Goal: Check status: Check status

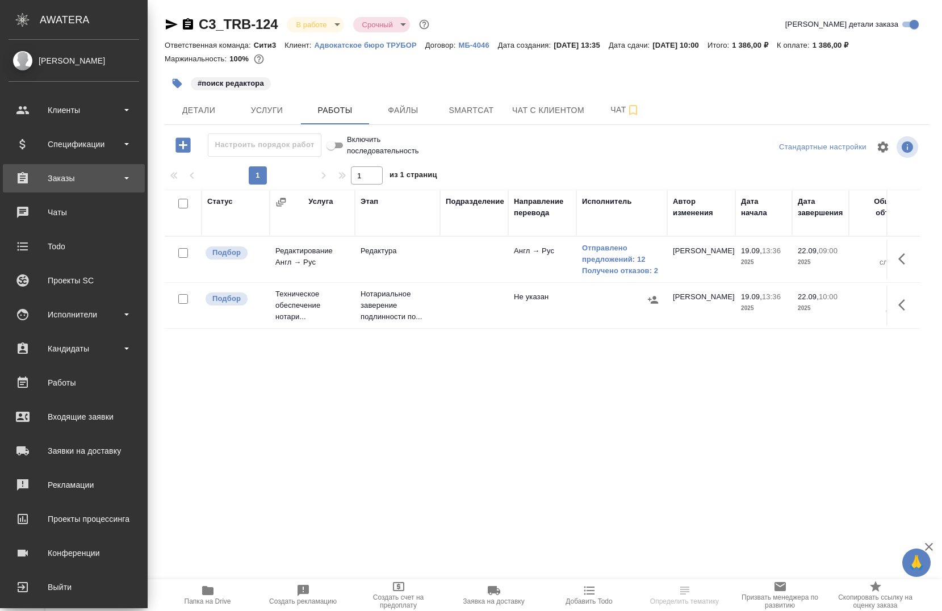
click at [45, 183] on div "Заказы" at bounding box center [74, 178] width 131 height 17
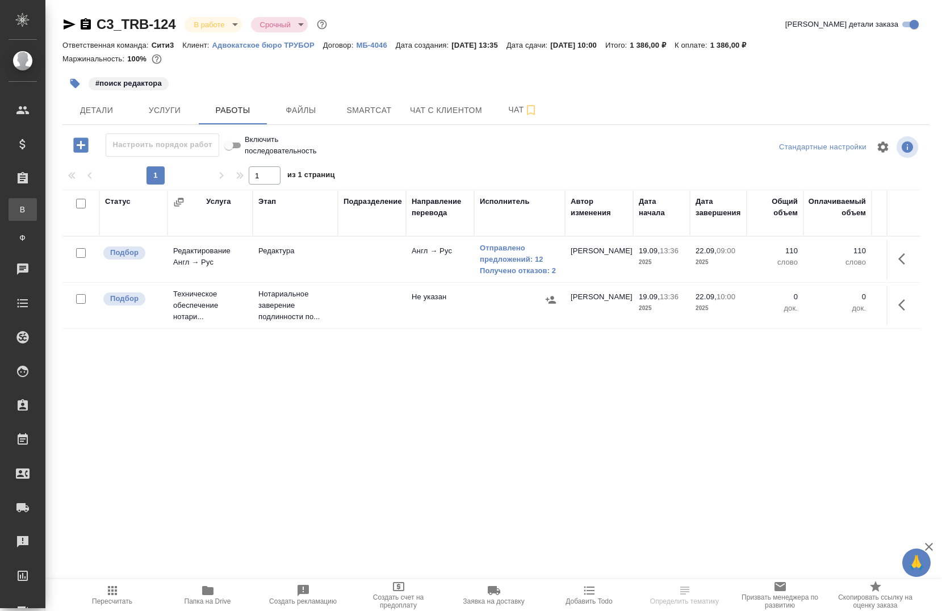
click at [17, 209] on div "Все заказы" at bounding box center [8, 209] width 17 height 11
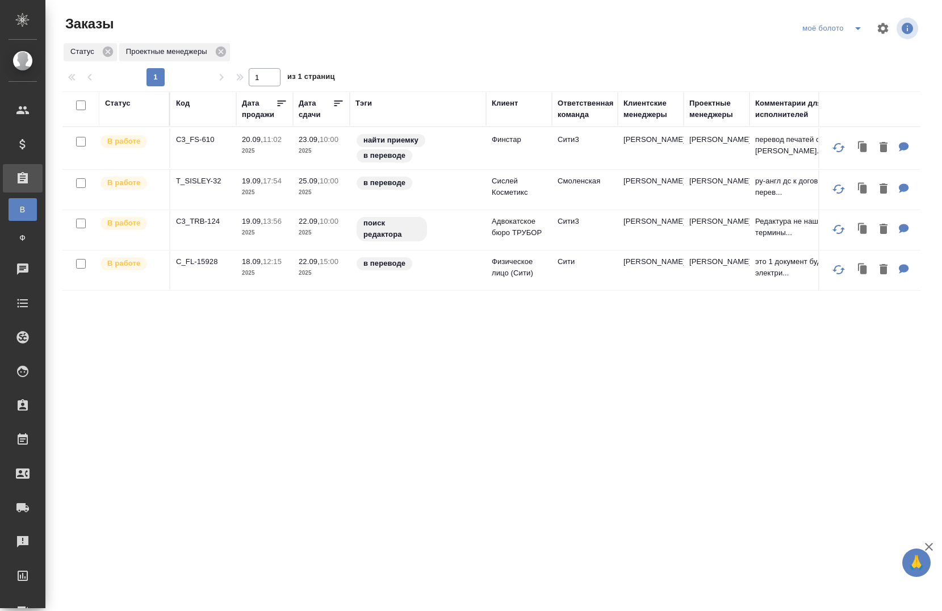
click at [205, 113] on div "Код" at bounding box center [203, 109] width 54 height 23
drag, startPoint x: 205, startPoint y: 113, endPoint x: 193, endPoint y: 108, distance: 13.5
click at [193, 108] on div "Код" at bounding box center [203, 109] width 54 height 23
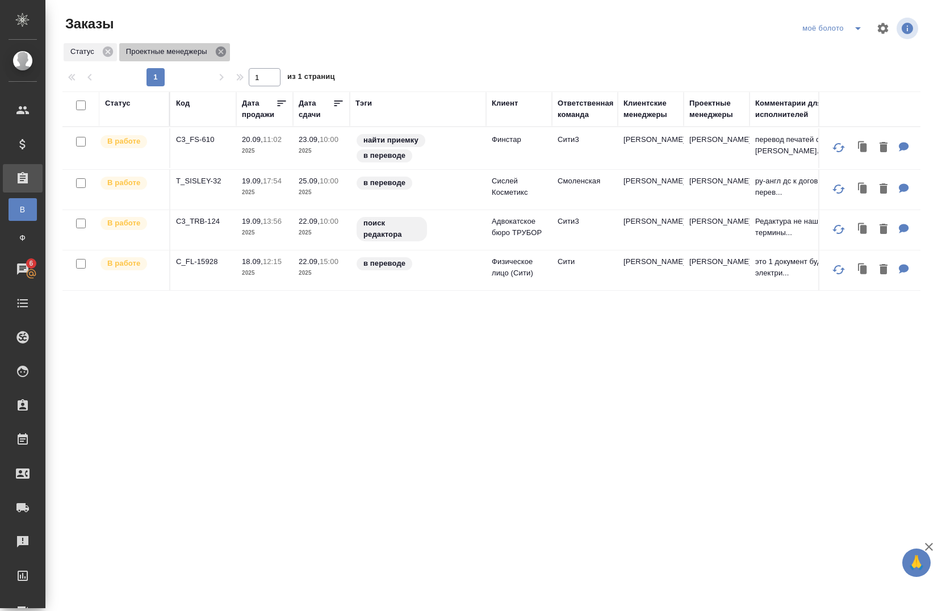
click at [218, 51] on icon at bounding box center [221, 52] width 10 height 10
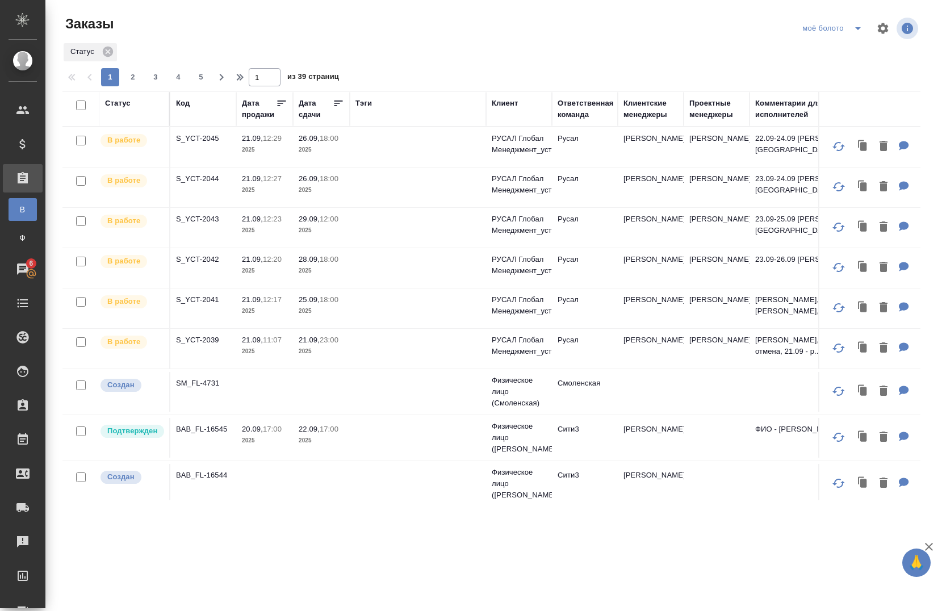
click at [208, 121] on th "Код" at bounding box center [203, 108] width 66 height 35
click at [192, 99] on div "Код" at bounding box center [203, 103] width 54 height 11
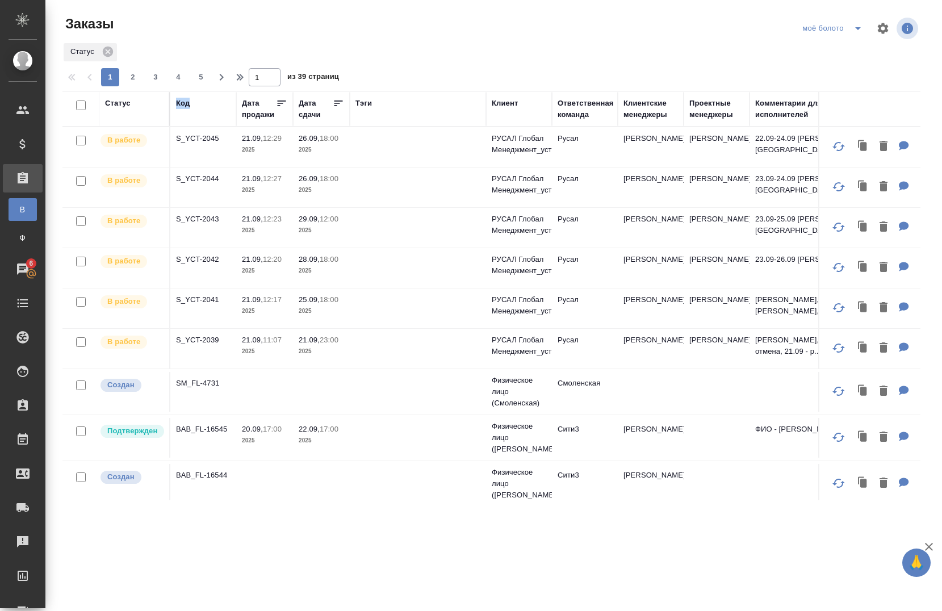
click at [192, 99] on div "Код" at bounding box center [203, 103] width 54 height 11
drag, startPoint x: 192, startPoint y: 99, endPoint x: 191, endPoint y: 108, distance: 9.2
click at [191, 108] on div "Код" at bounding box center [203, 103] width 54 height 11
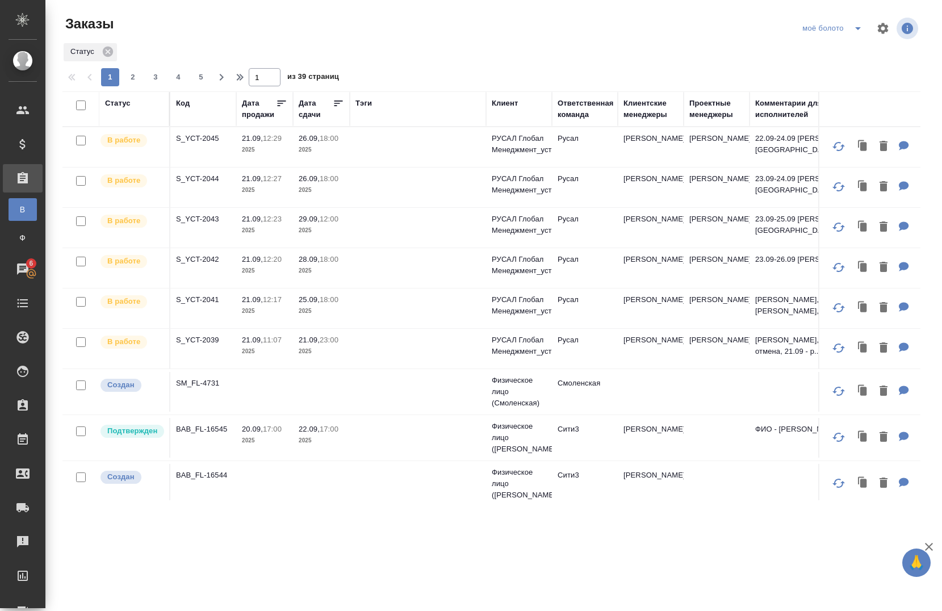
click at [191, 108] on div "Код" at bounding box center [203, 103] width 54 height 11
click at [188, 113] on div "Код" at bounding box center [203, 109] width 54 height 23
click at [208, 111] on div "Код" at bounding box center [203, 109] width 54 height 23
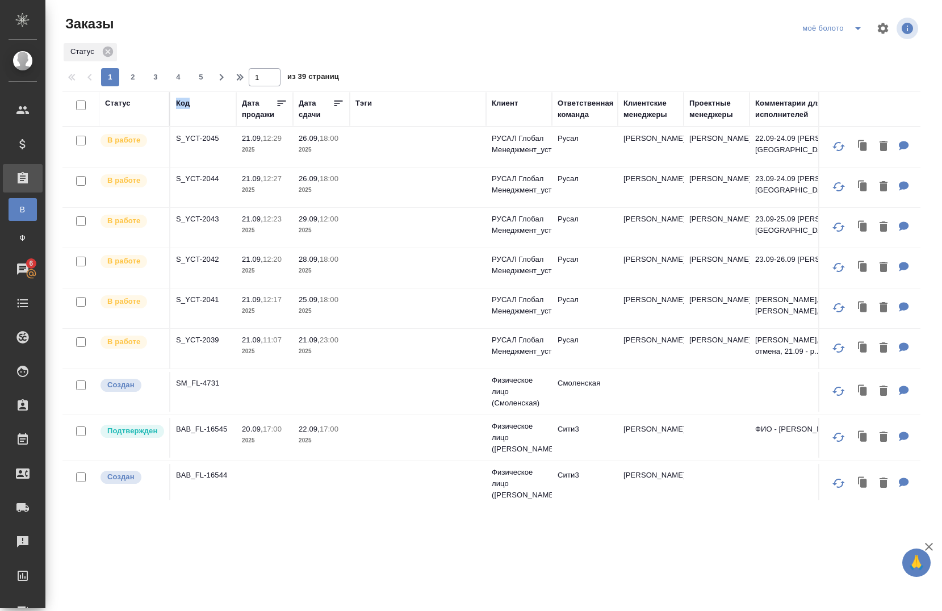
click at [208, 111] on div "Код" at bounding box center [203, 109] width 54 height 23
click at [110, 54] on icon at bounding box center [108, 52] width 10 height 10
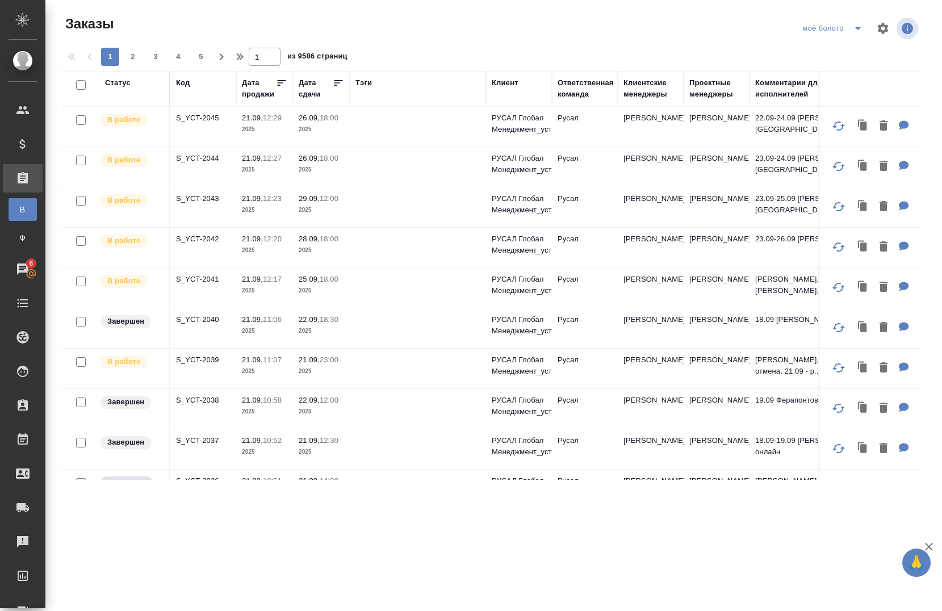
click at [201, 91] on div "Код" at bounding box center [203, 88] width 54 height 23
click at [190, 80] on div "Код" at bounding box center [203, 82] width 54 height 11
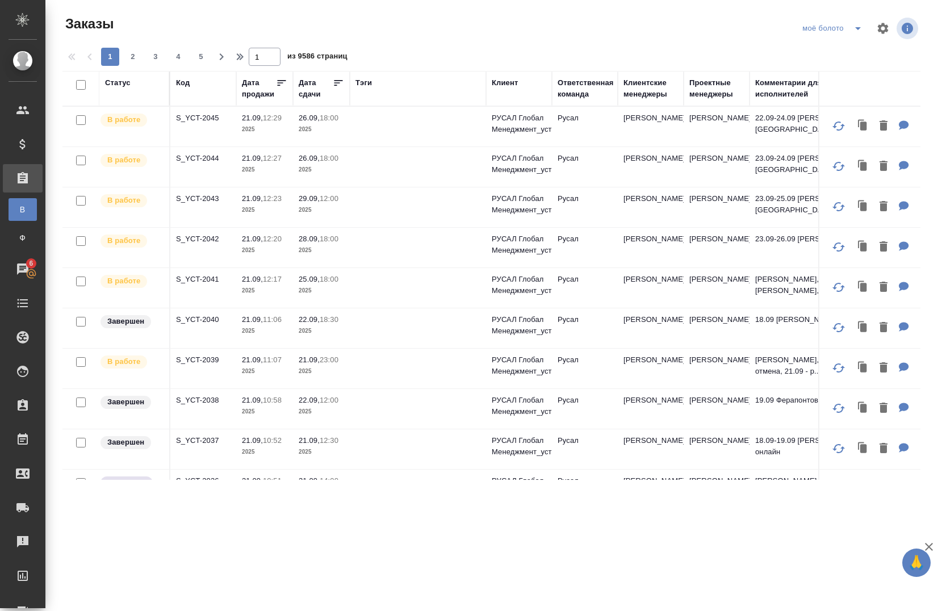
click at [190, 80] on div "Код" at bounding box center [203, 82] width 54 height 11
click at [190, 82] on div "Код" at bounding box center [203, 82] width 54 height 11
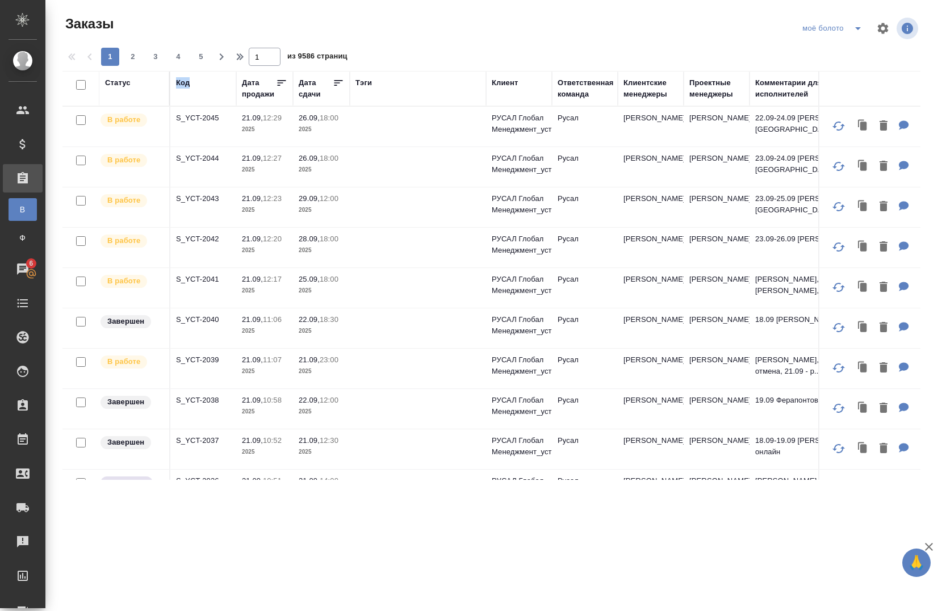
click at [190, 82] on div "Код" at bounding box center [203, 82] width 54 height 11
drag, startPoint x: 190, startPoint y: 82, endPoint x: 196, endPoint y: 100, distance: 18.5
click at [196, 100] on th "Код" at bounding box center [203, 88] width 66 height 35
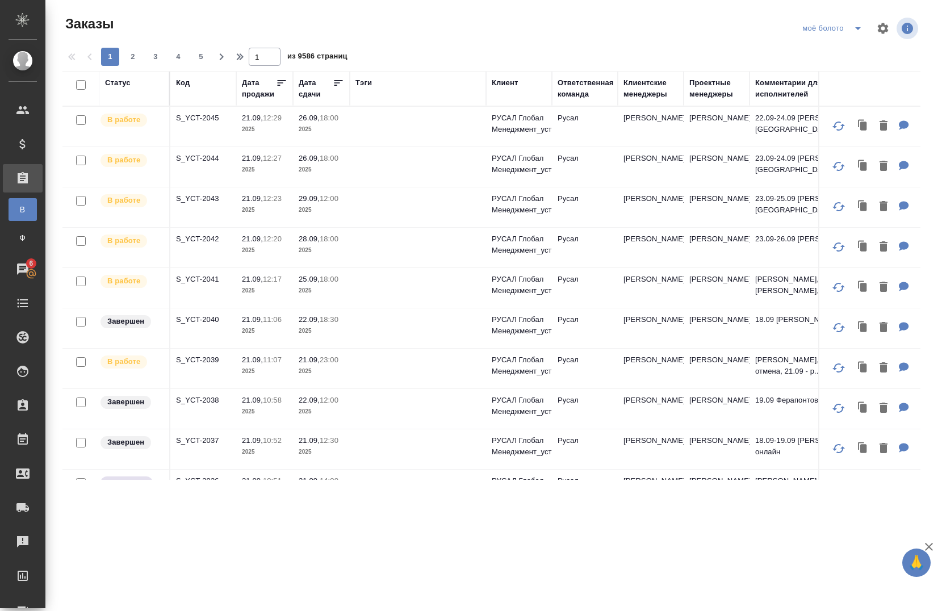
click at [196, 100] on th "Код" at bounding box center [203, 88] width 66 height 35
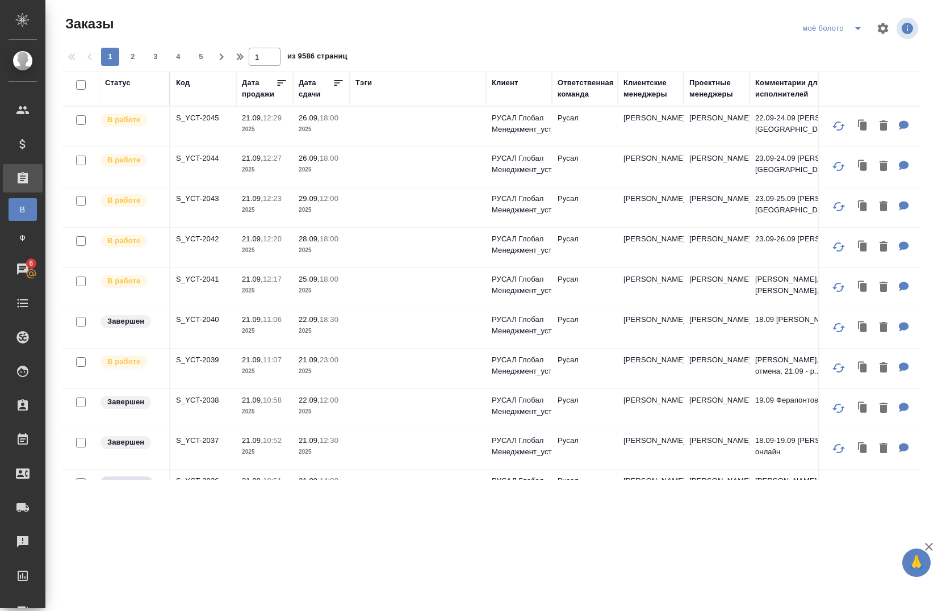
click at [196, 100] on th "Код" at bounding box center [203, 88] width 66 height 35
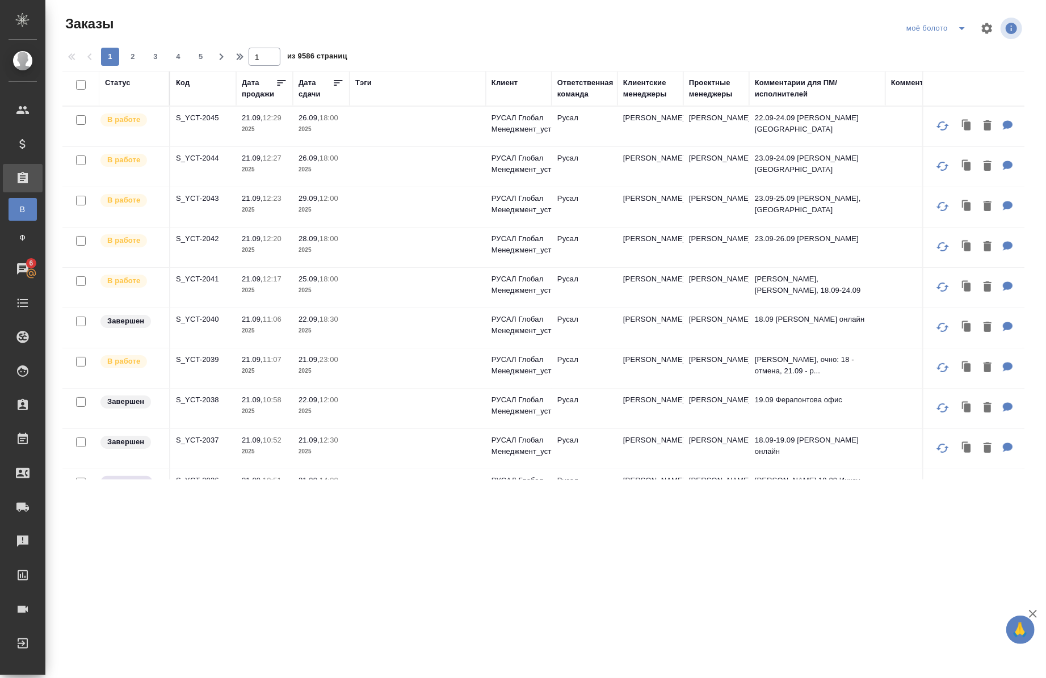
click at [201, 95] on div "Код" at bounding box center [203, 88] width 54 height 23
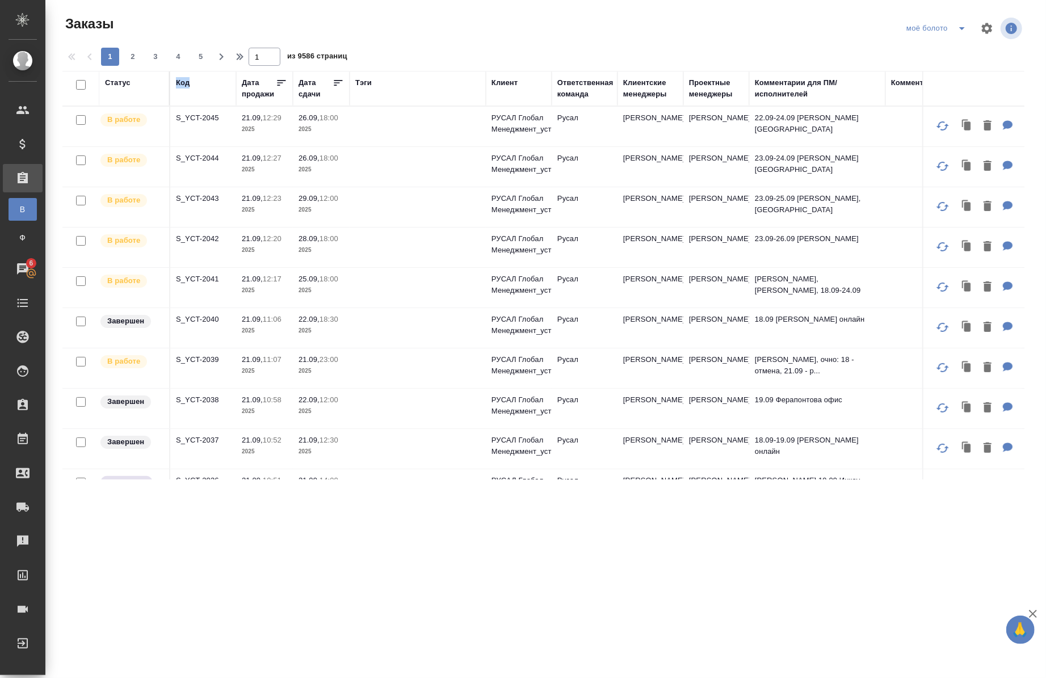
click at [201, 95] on div "Код" at bounding box center [203, 88] width 54 height 23
drag, startPoint x: 201, startPoint y: 95, endPoint x: 198, endPoint y: 84, distance: 11.9
click at [198, 84] on div "Код" at bounding box center [203, 82] width 54 height 11
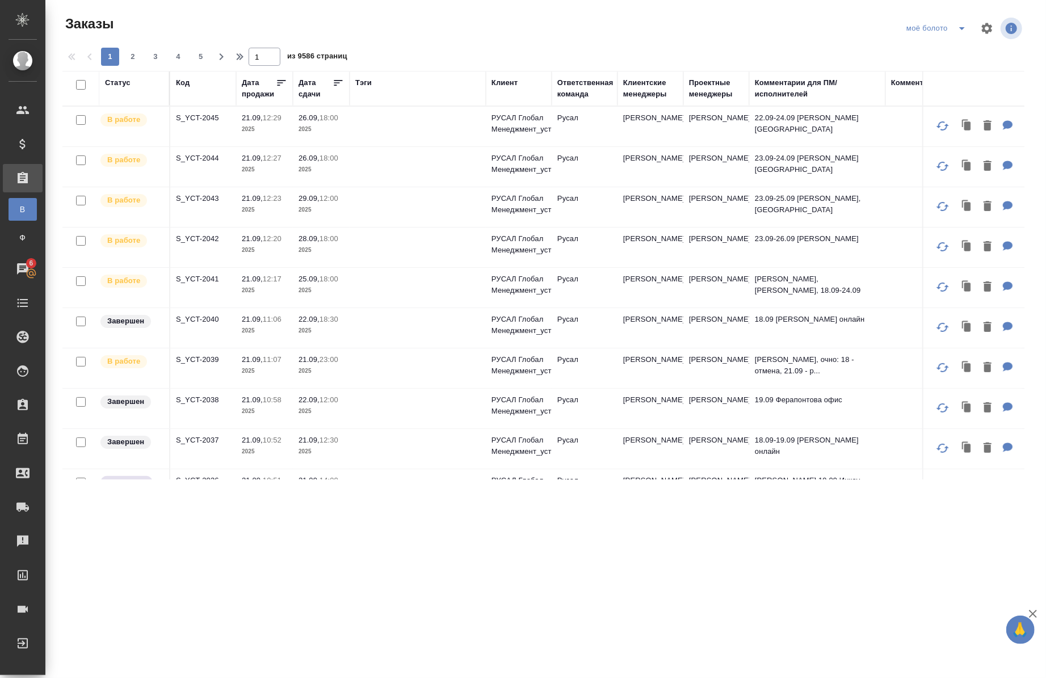
click at [198, 84] on div "Код" at bounding box center [203, 82] width 54 height 11
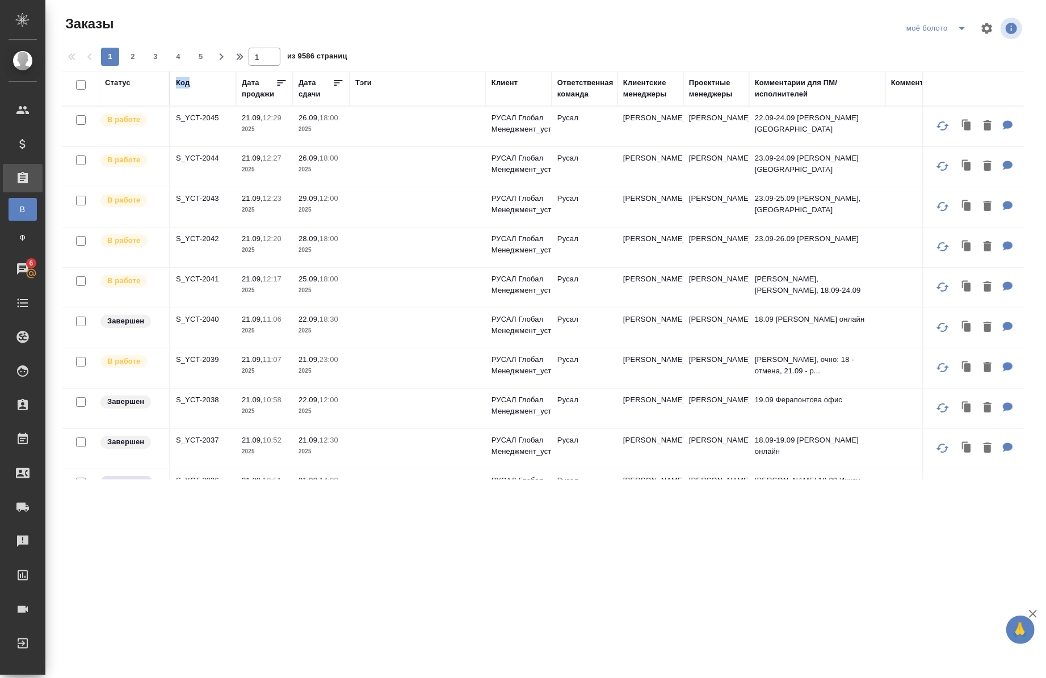
drag, startPoint x: 198, startPoint y: 84, endPoint x: 194, endPoint y: 103, distance: 19.7
click at [194, 103] on th "Код" at bounding box center [203, 88] width 66 height 35
click at [193, 103] on th "Код" at bounding box center [203, 88] width 66 height 35
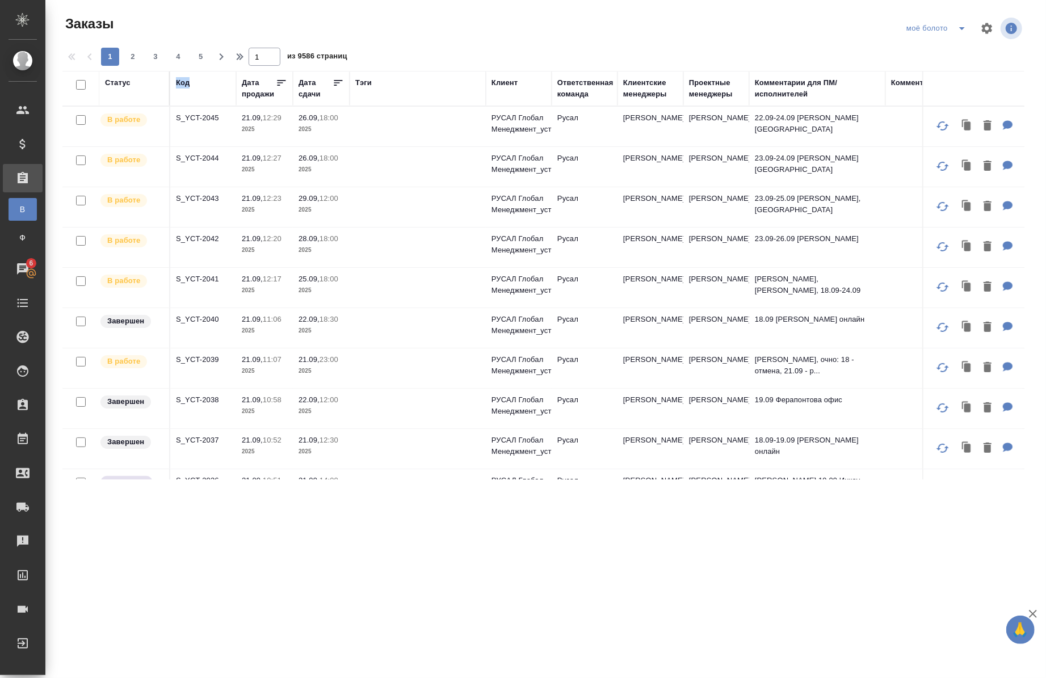
click at [193, 103] on th "Код" at bounding box center [203, 88] width 66 height 35
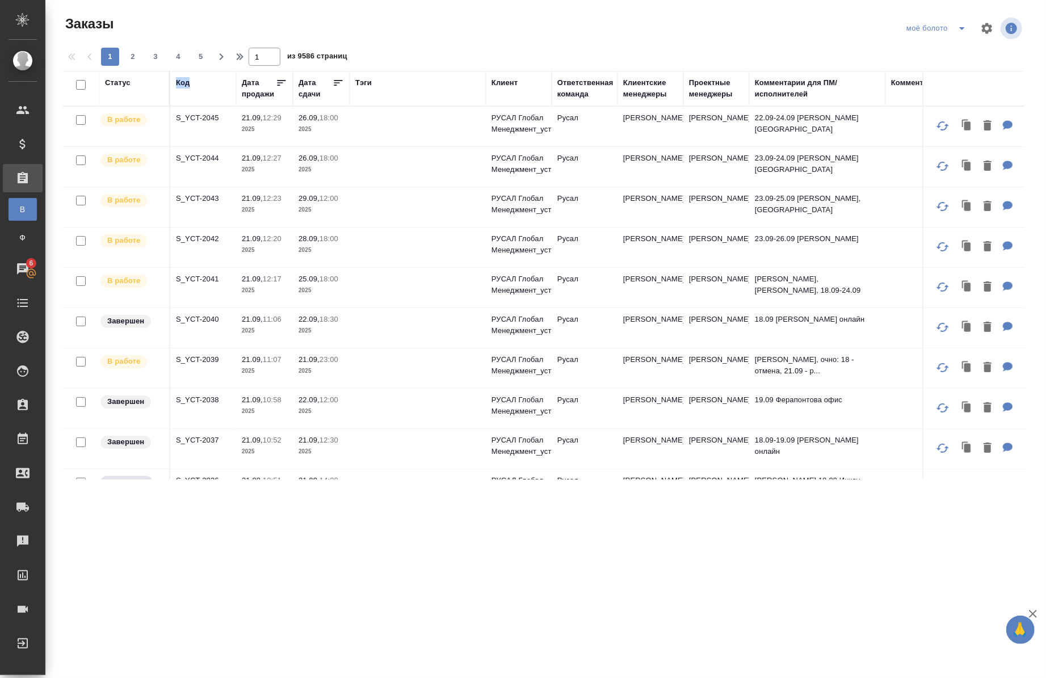
click at [193, 103] on th "Код" at bounding box center [203, 88] width 66 height 35
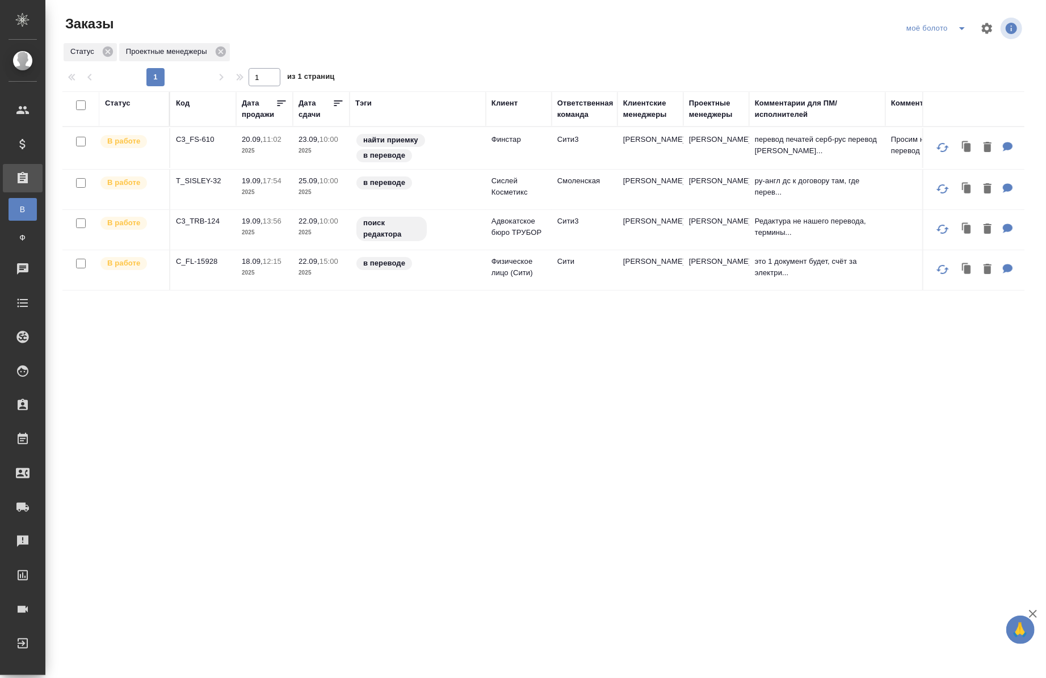
click at [196, 118] on div "Код" at bounding box center [203, 109] width 54 height 23
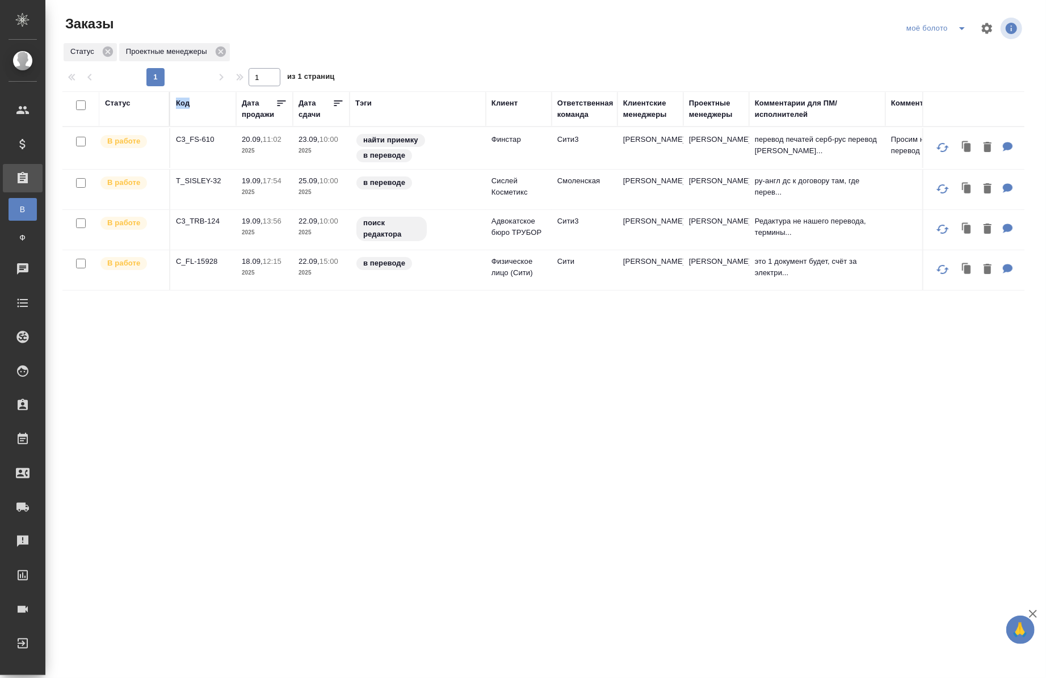
drag, startPoint x: 0, startPoint y: 0, endPoint x: 196, endPoint y: 118, distance: 229.2
click at [196, 118] on div "Код" at bounding box center [203, 109] width 54 height 23
drag, startPoint x: 196, startPoint y: 118, endPoint x: 182, endPoint y: 110, distance: 16.3
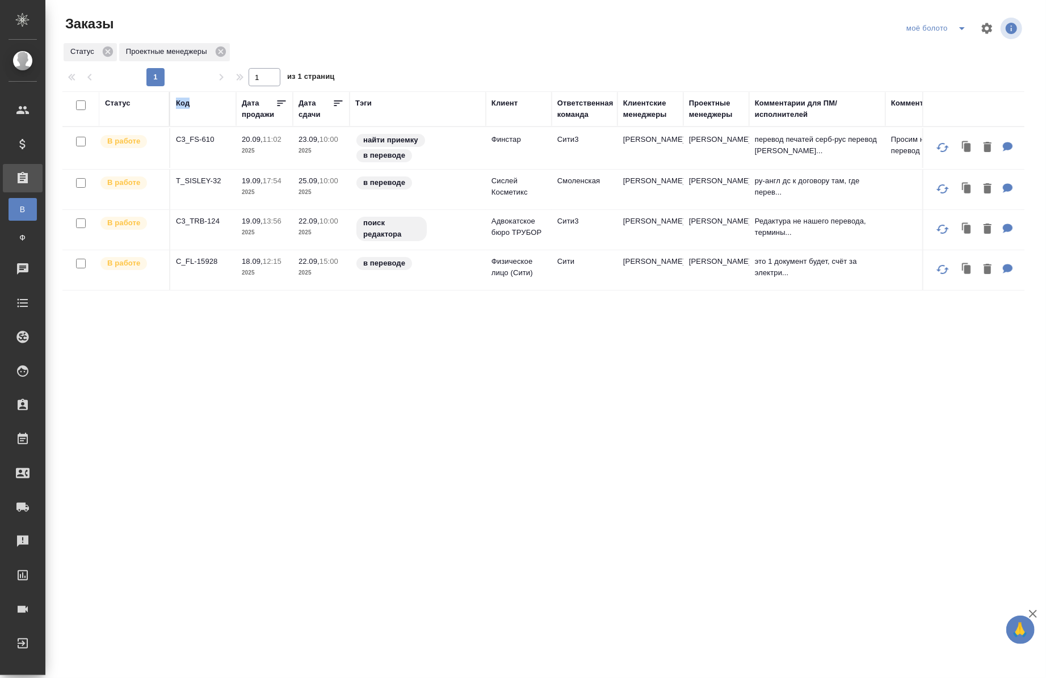
click at [182, 110] on div "Код" at bounding box center [203, 109] width 54 height 23
click at [181, 107] on div "Код" at bounding box center [183, 103] width 14 height 11
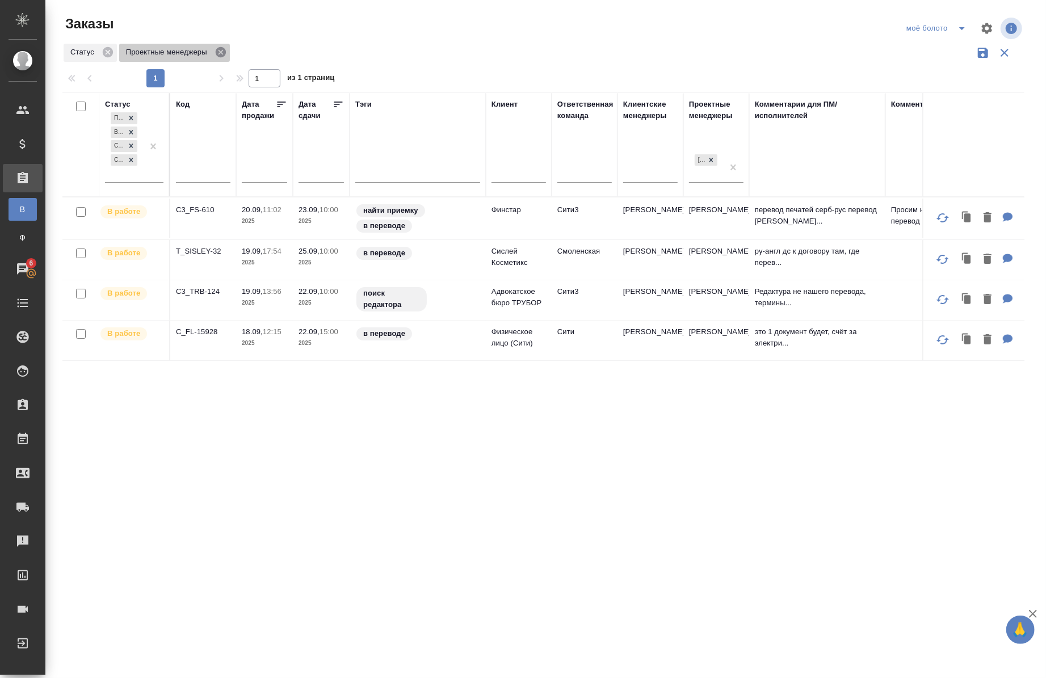
click at [219, 53] on icon at bounding box center [221, 52] width 12 height 12
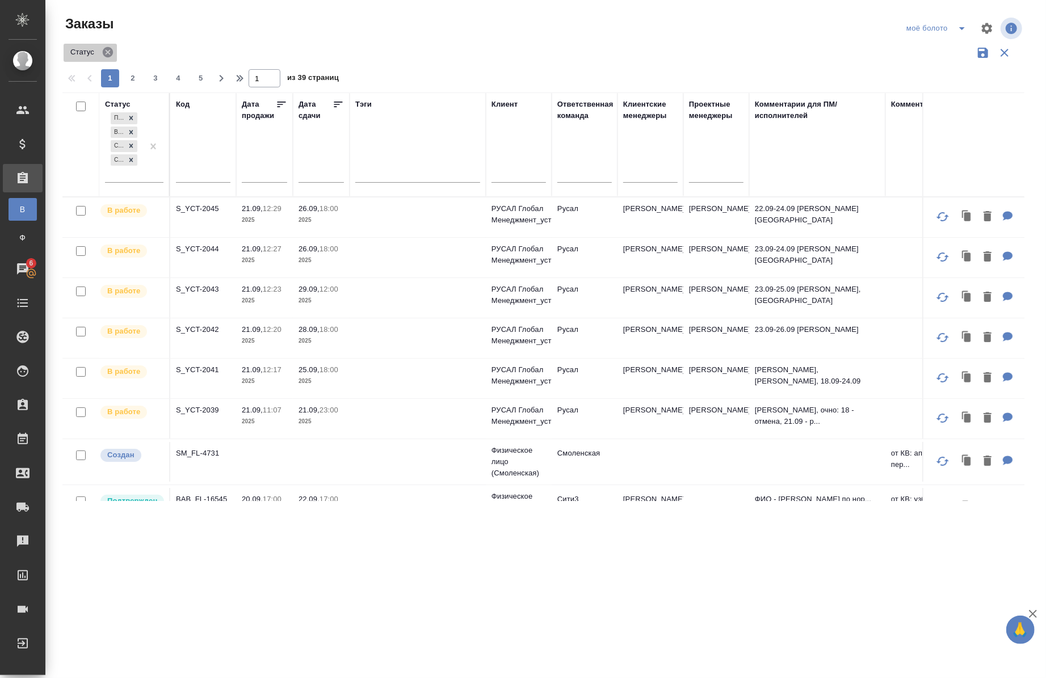
click at [104, 50] on icon at bounding box center [108, 52] width 10 height 10
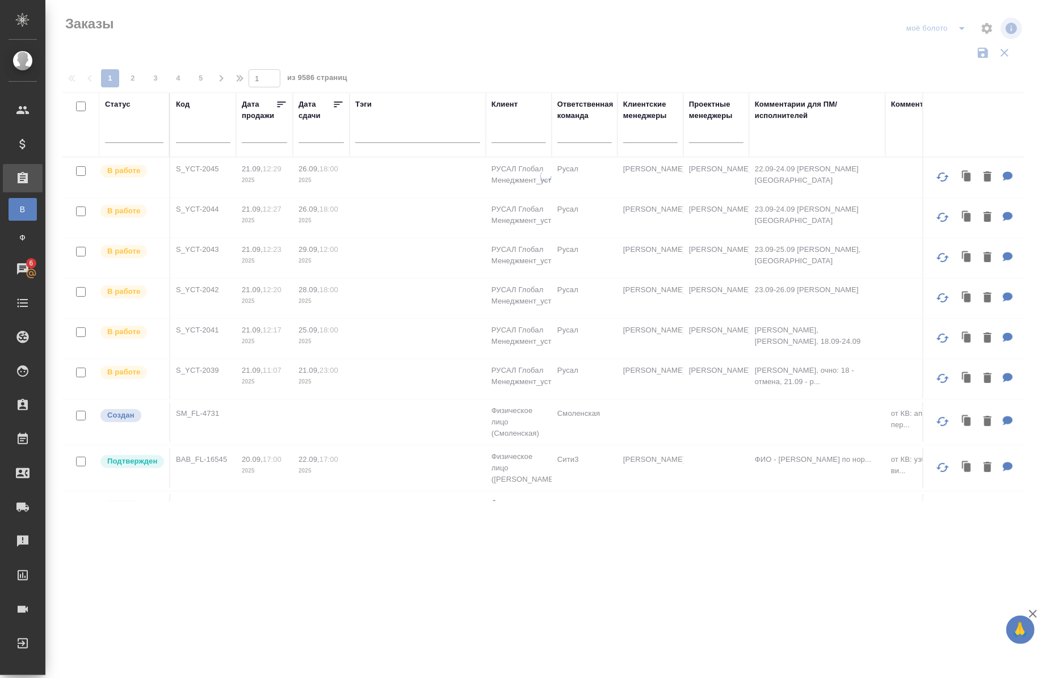
click at [187, 99] on div "Код" at bounding box center [183, 104] width 14 height 11
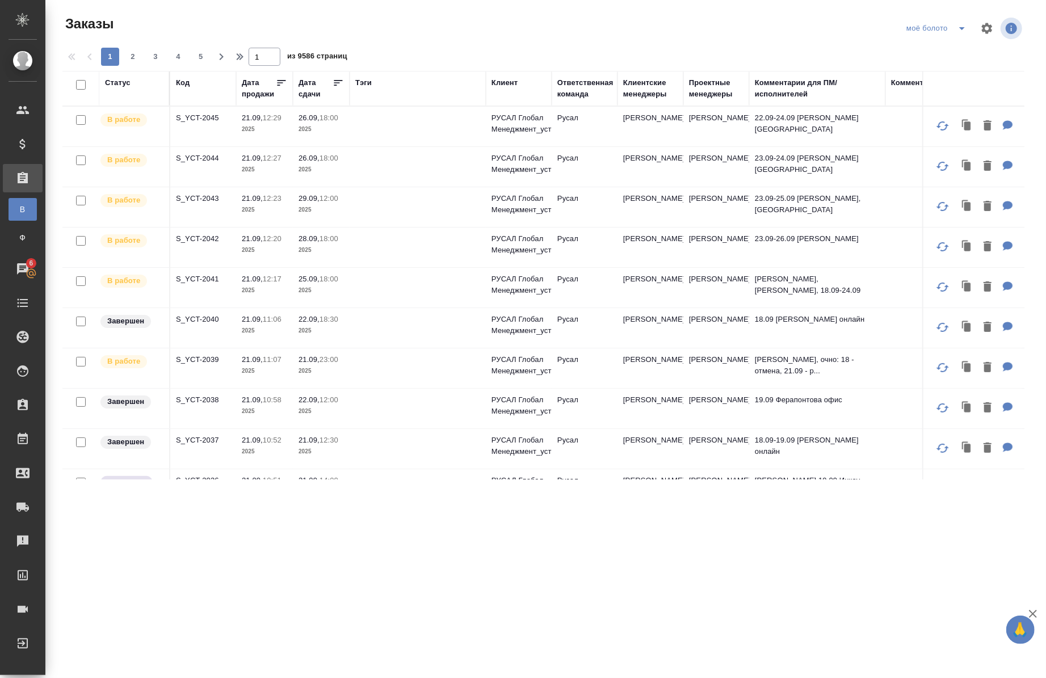
click at [181, 85] on div "Код" at bounding box center [183, 82] width 14 height 11
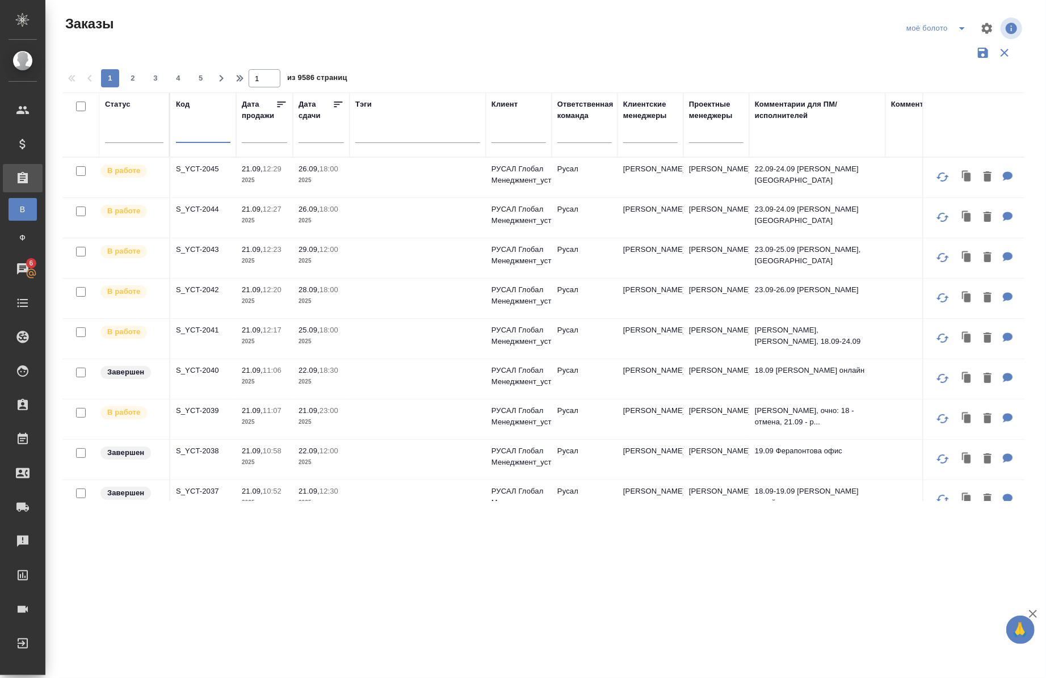
click at [186, 134] on input "text" at bounding box center [203, 136] width 54 height 14
paste input "T_FL-25954"
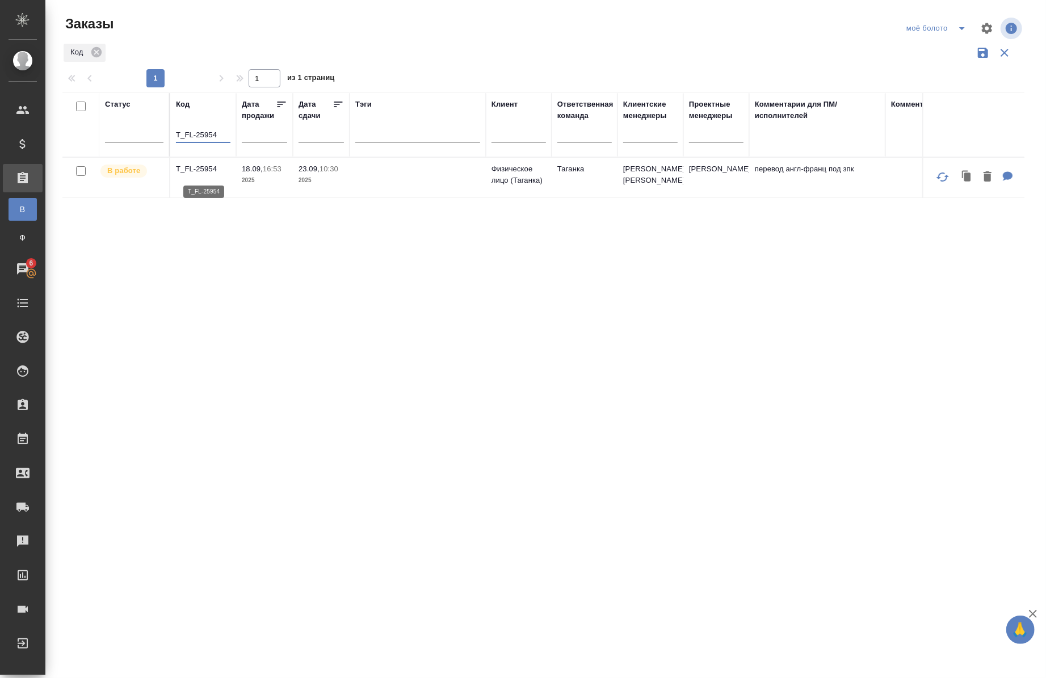
type input "T_FL-25954"
click at [194, 171] on p "T_FL-25954" at bounding box center [203, 168] width 54 height 11
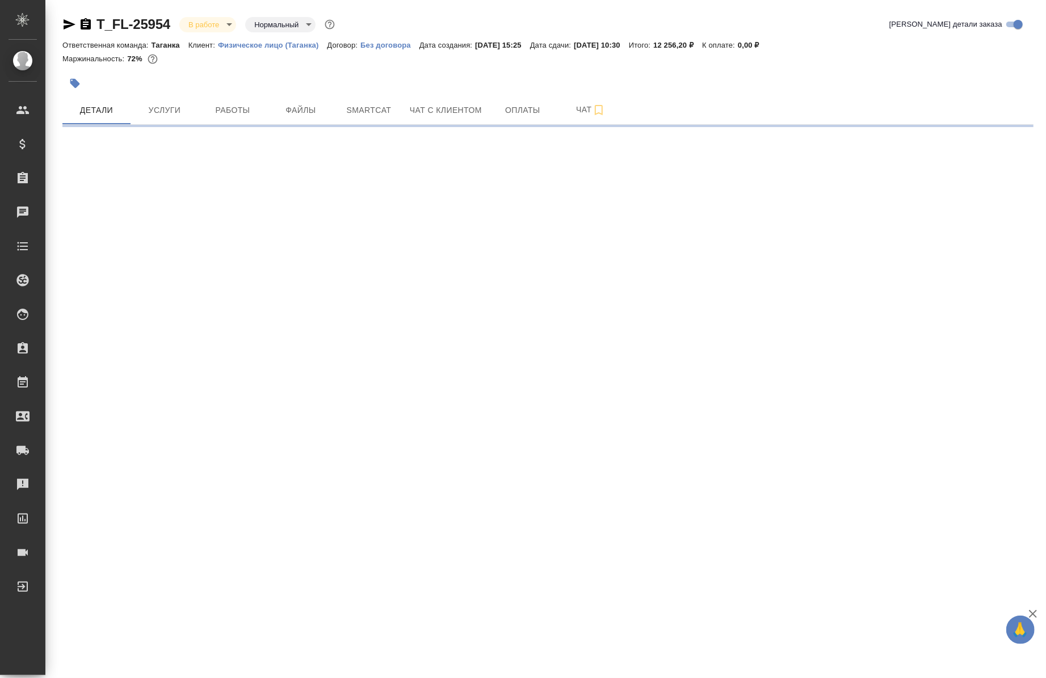
select select "RU"
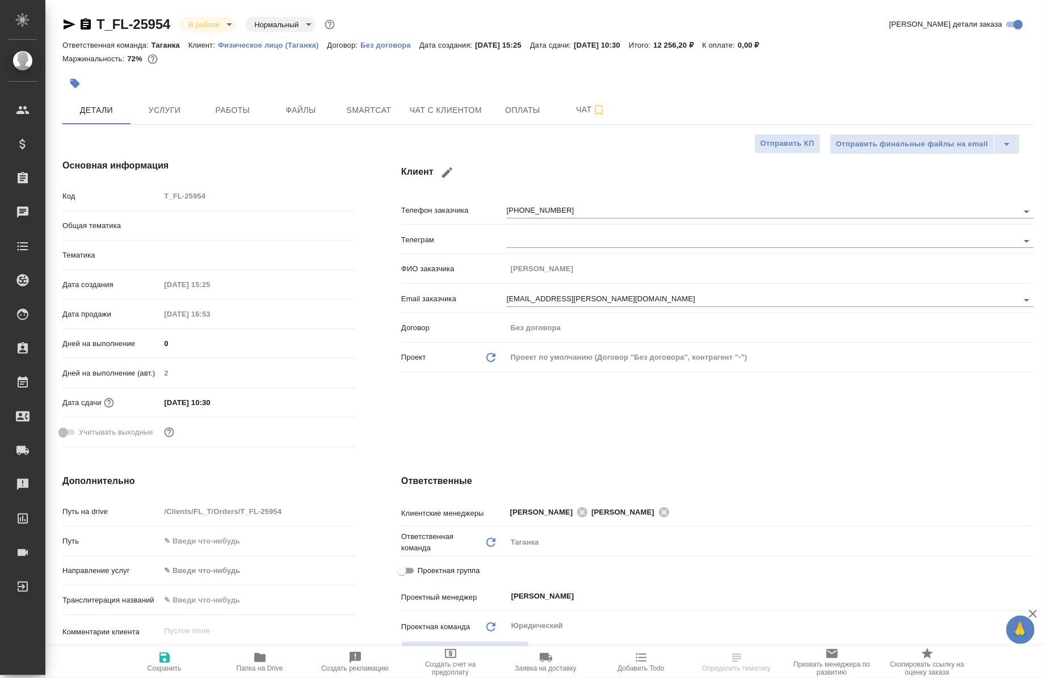
type textarea "x"
click at [250, 110] on span "Работы" at bounding box center [232, 110] width 54 height 14
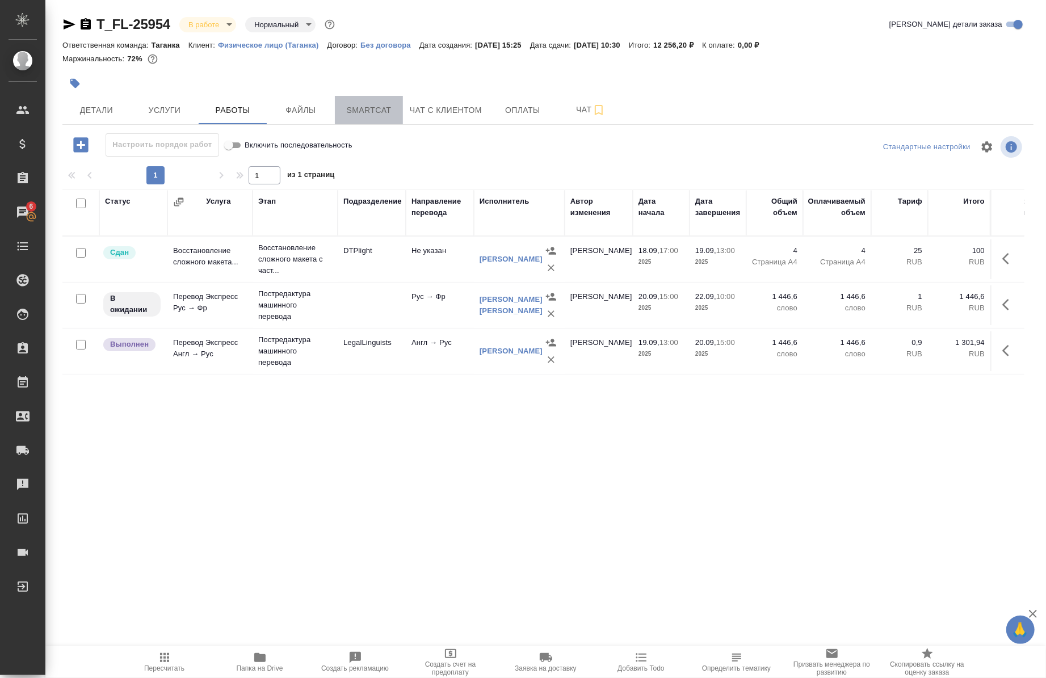
click at [361, 121] on button "Smartcat" at bounding box center [369, 110] width 68 height 28
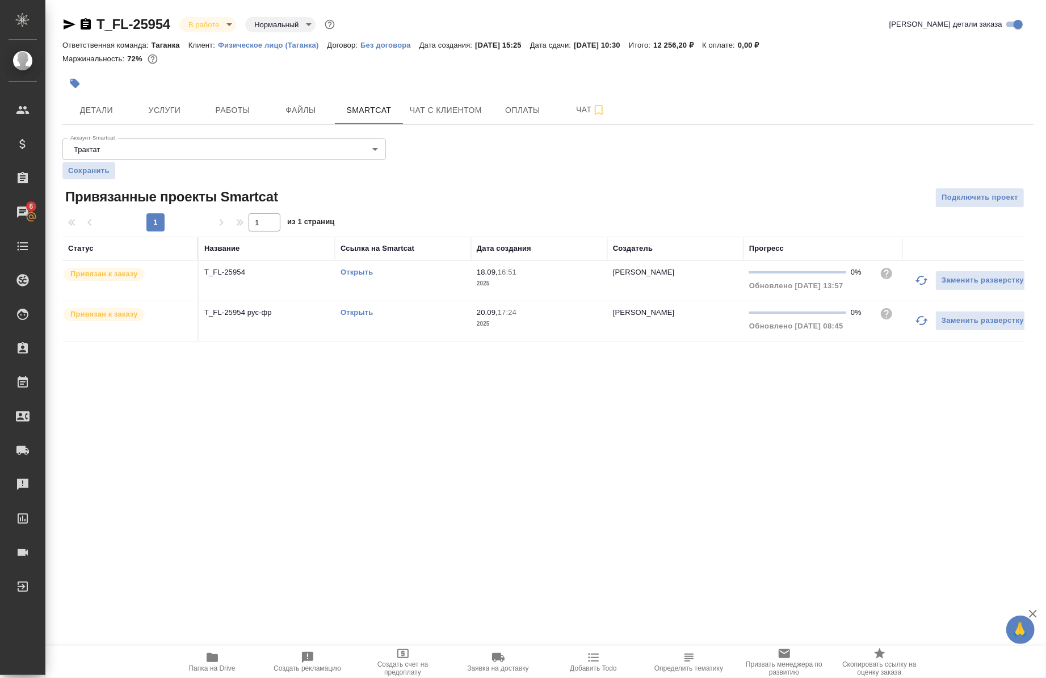
click at [365, 314] on link "Открыть" at bounding box center [357, 312] width 32 height 9
click at [222, 115] on span "Работы" at bounding box center [232, 110] width 54 height 14
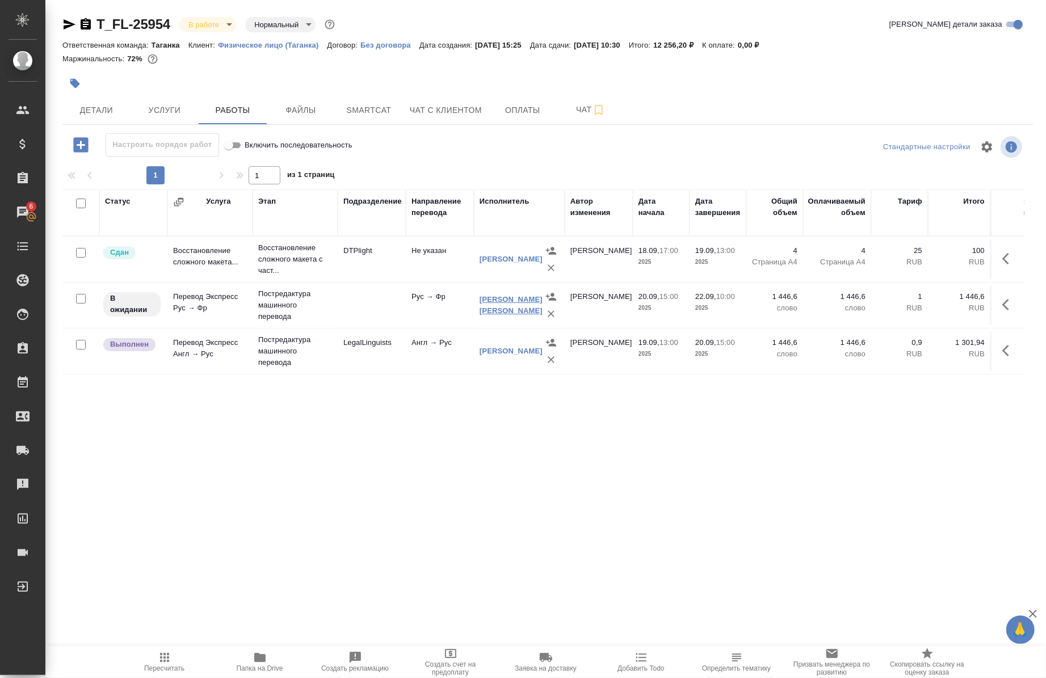
click at [487, 303] on link "[PERSON_NAME] [PERSON_NAME]" at bounding box center [511, 305] width 63 height 20
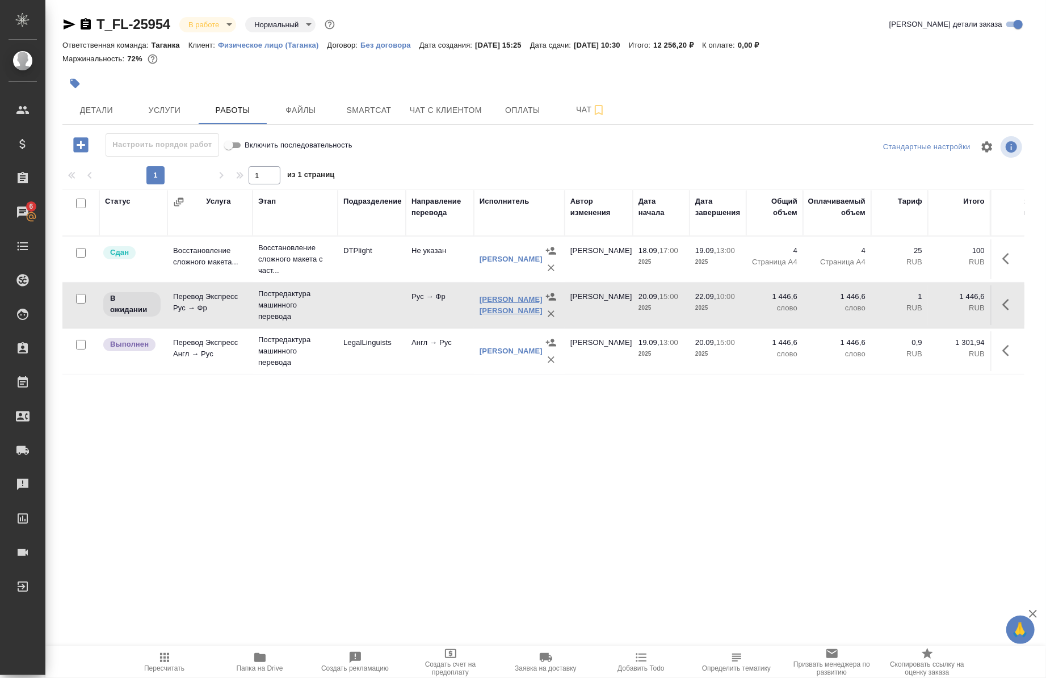
click at [493, 300] on link "[PERSON_NAME] [PERSON_NAME]" at bounding box center [511, 305] width 63 height 20
click at [85, 24] on icon "button" at bounding box center [86, 25] width 14 height 14
click at [362, 116] on span "Smartcat" at bounding box center [369, 110] width 54 height 14
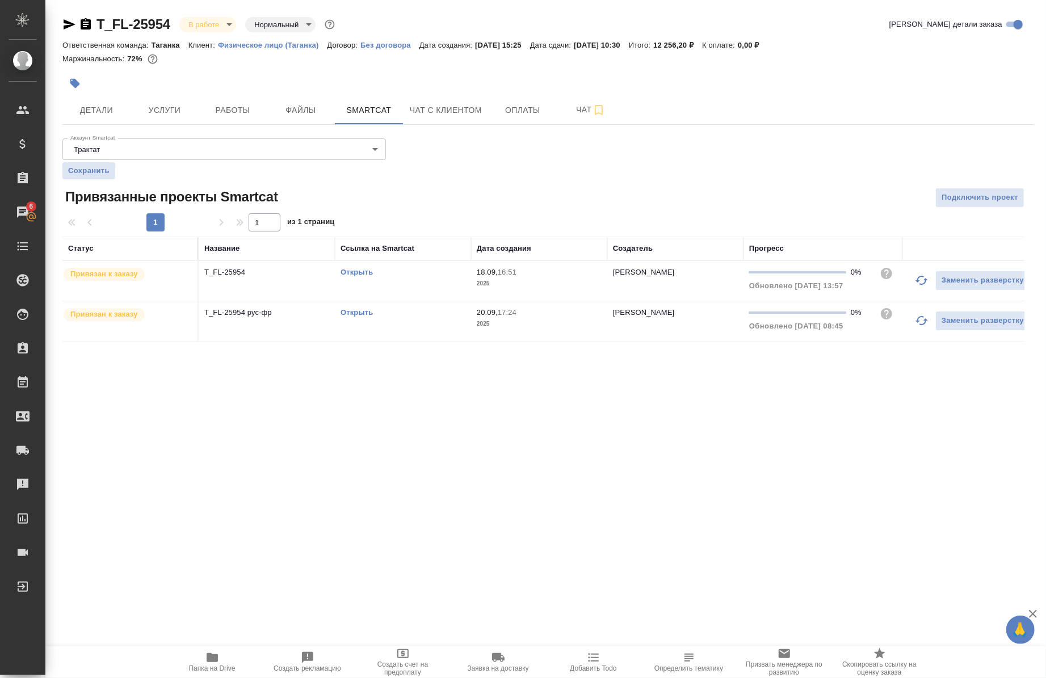
click at [366, 309] on link "Открыть" at bounding box center [357, 312] width 32 height 9
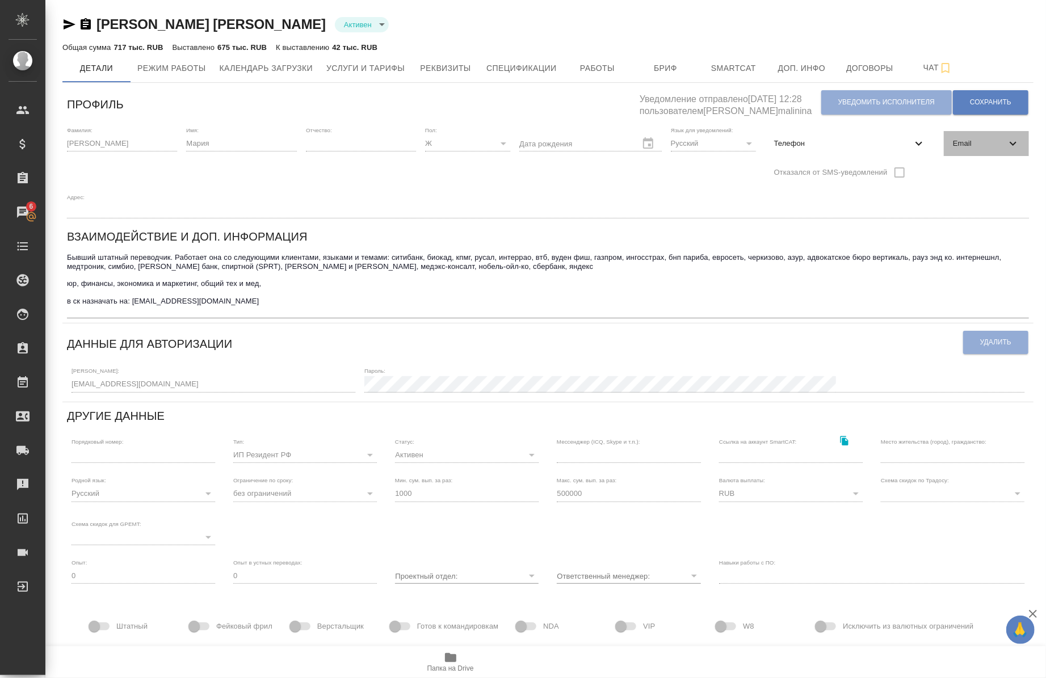
click at [1009, 140] on icon at bounding box center [1013, 144] width 14 height 14
click at [1005, 145] on span "Email" at bounding box center [979, 143] width 53 height 11
